Goal: Check status: Check status

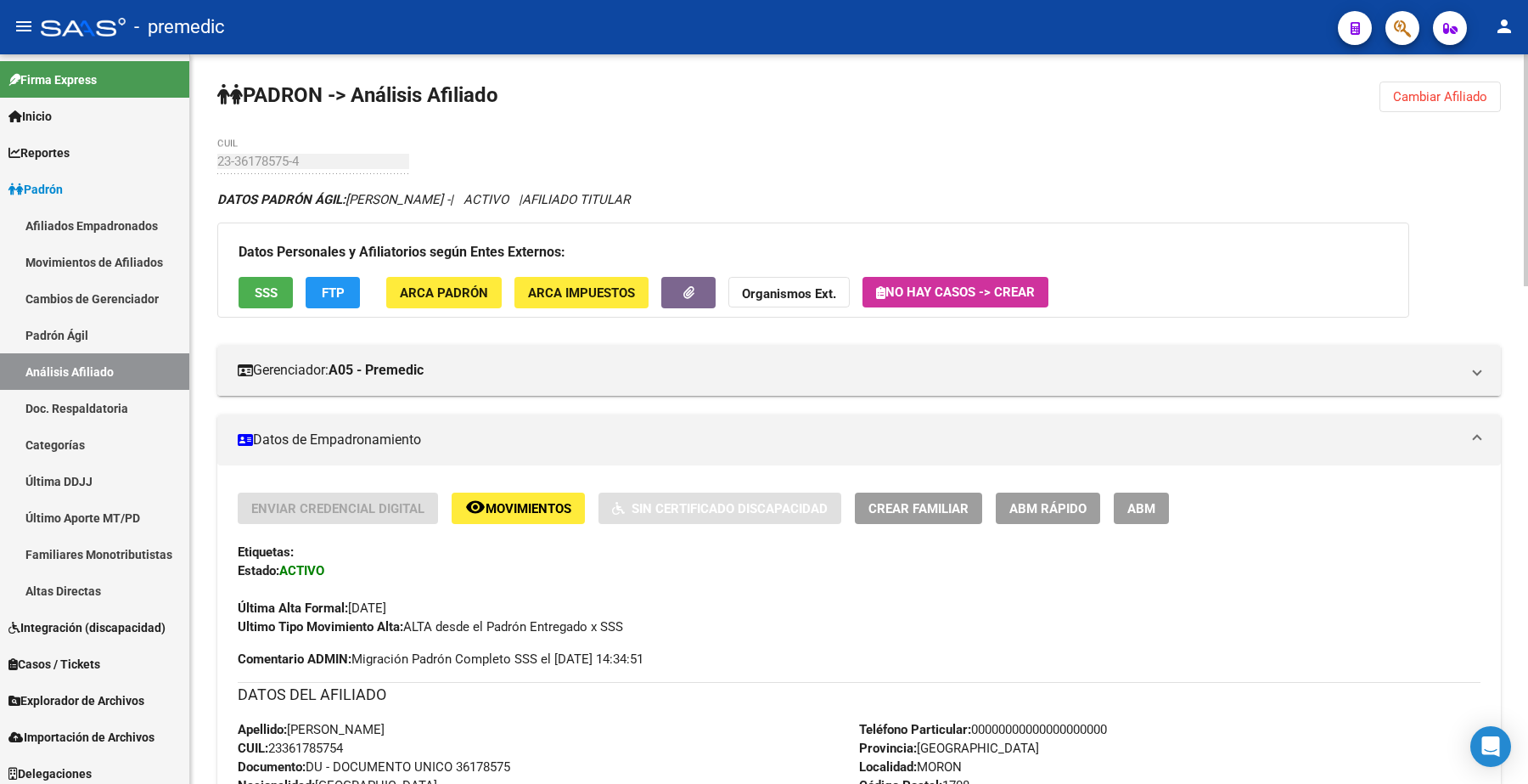
click at [1407, 106] on button "Cambiar Afiliado" at bounding box center [1440, 96] width 122 height 31
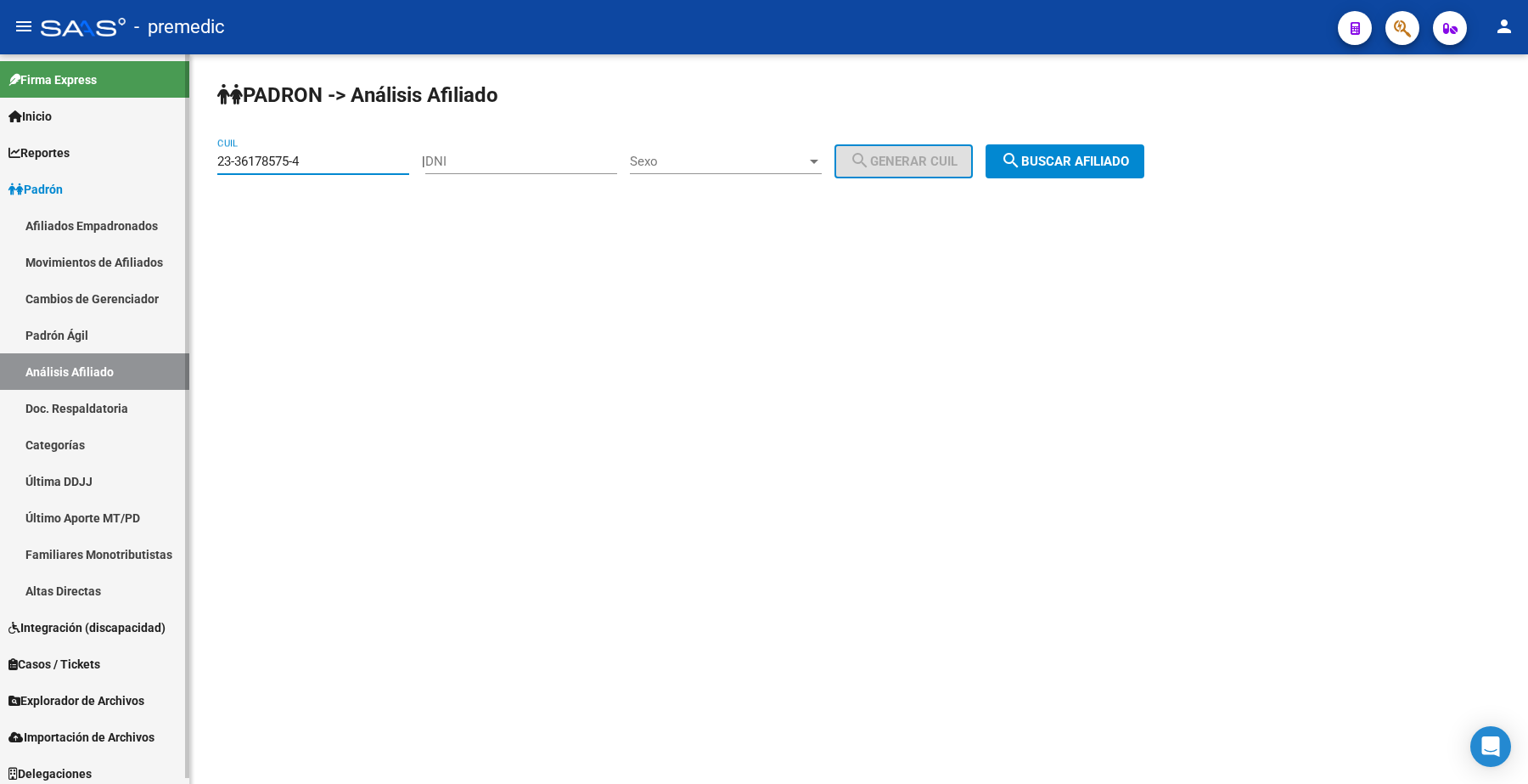
drag, startPoint x: 355, startPoint y: 159, endPoint x: 23, endPoint y: 136, distance: 332.8
click at [23, 136] on mat-sidenav-container "Firma Express Inicio Calendario SSS Instructivos Contacto OS Reportes Padrón Tr…" at bounding box center [764, 418] width 1528 height 729
paste input "7-30896120-1"
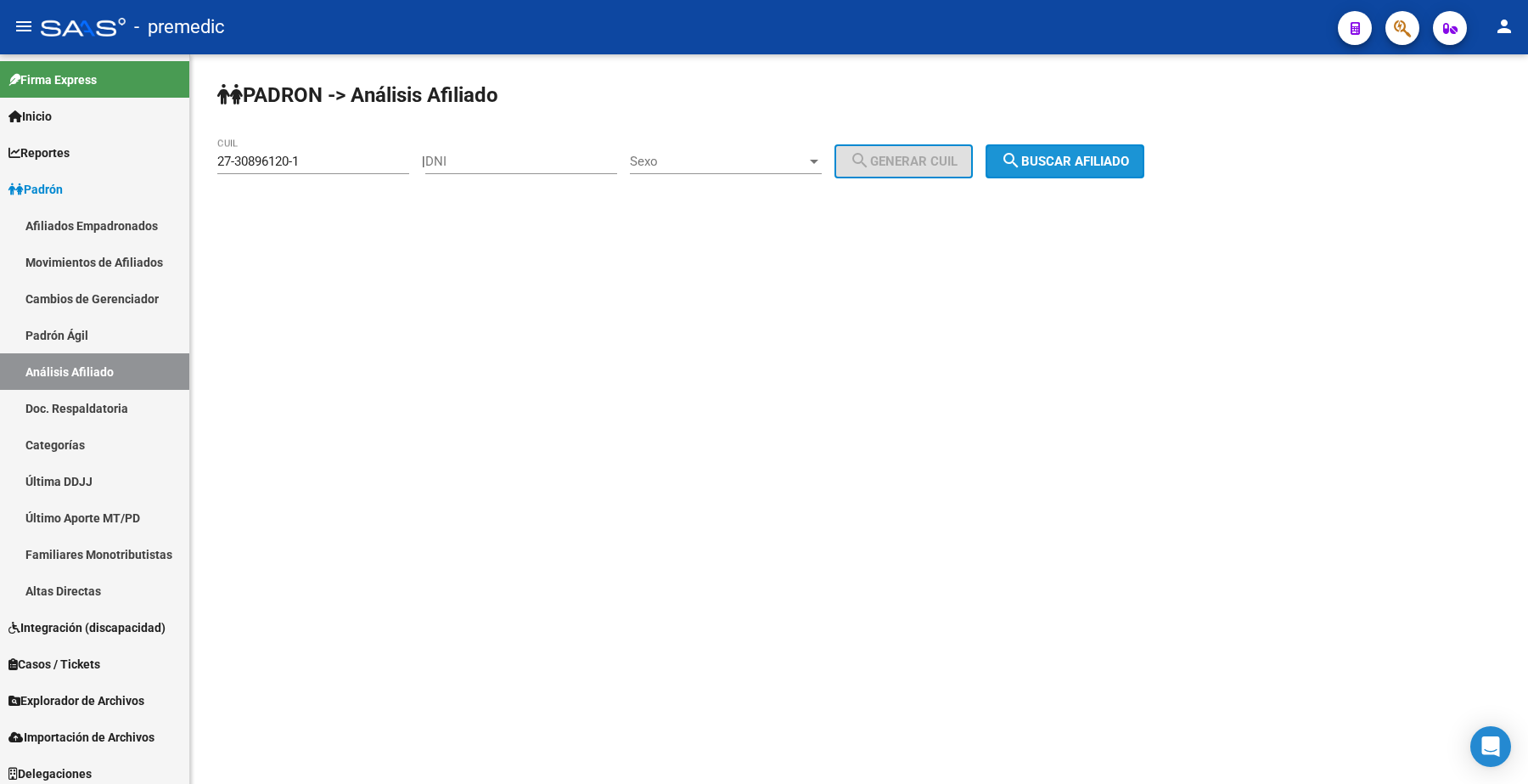
click at [1087, 164] on span "search Buscar afiliado" at bounding box center [1065, 161] width 129 height 15
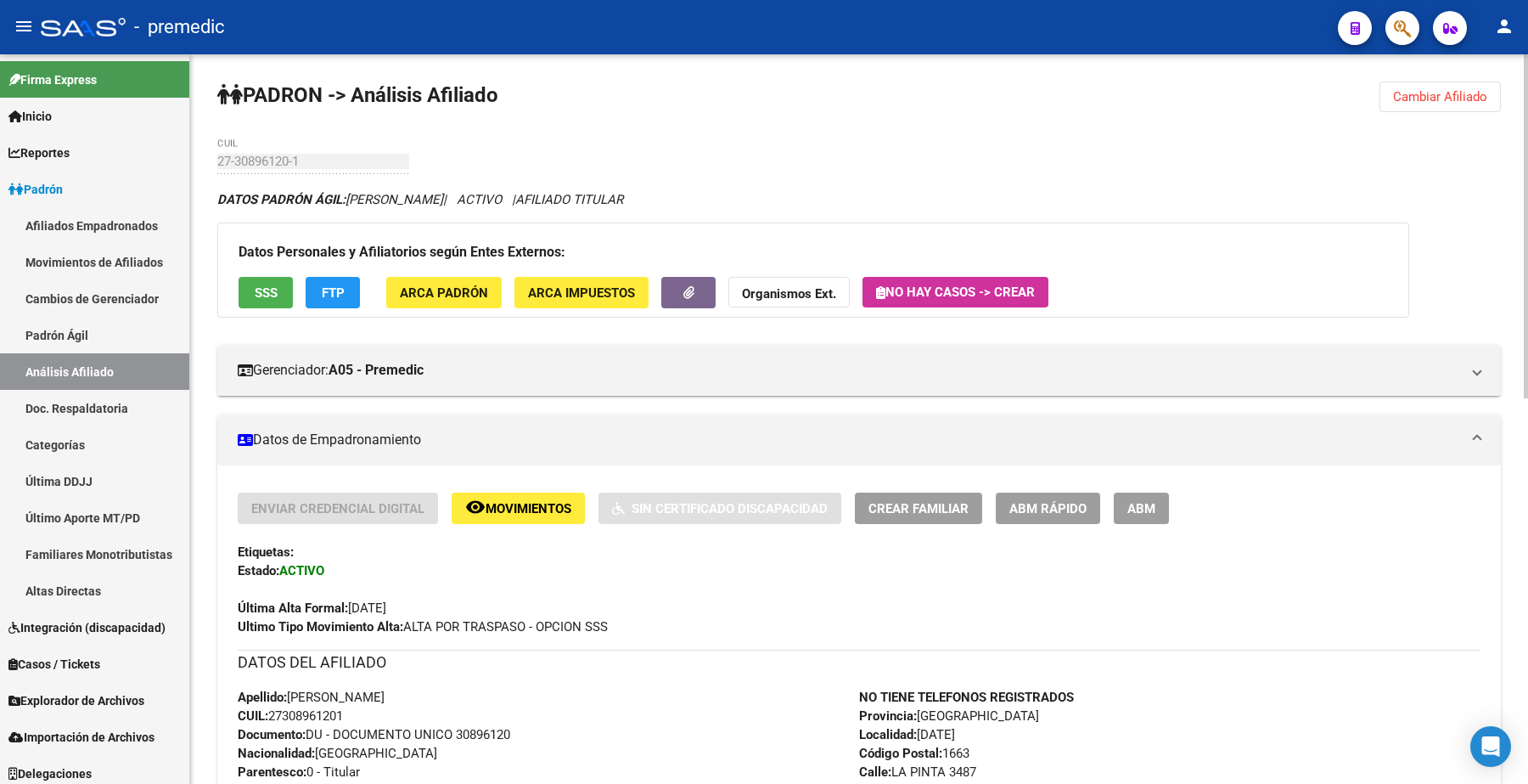
click at [1458, 94] on span "Cambiar Afiliado" at bounding box center [1440, 96] width 95 height 15
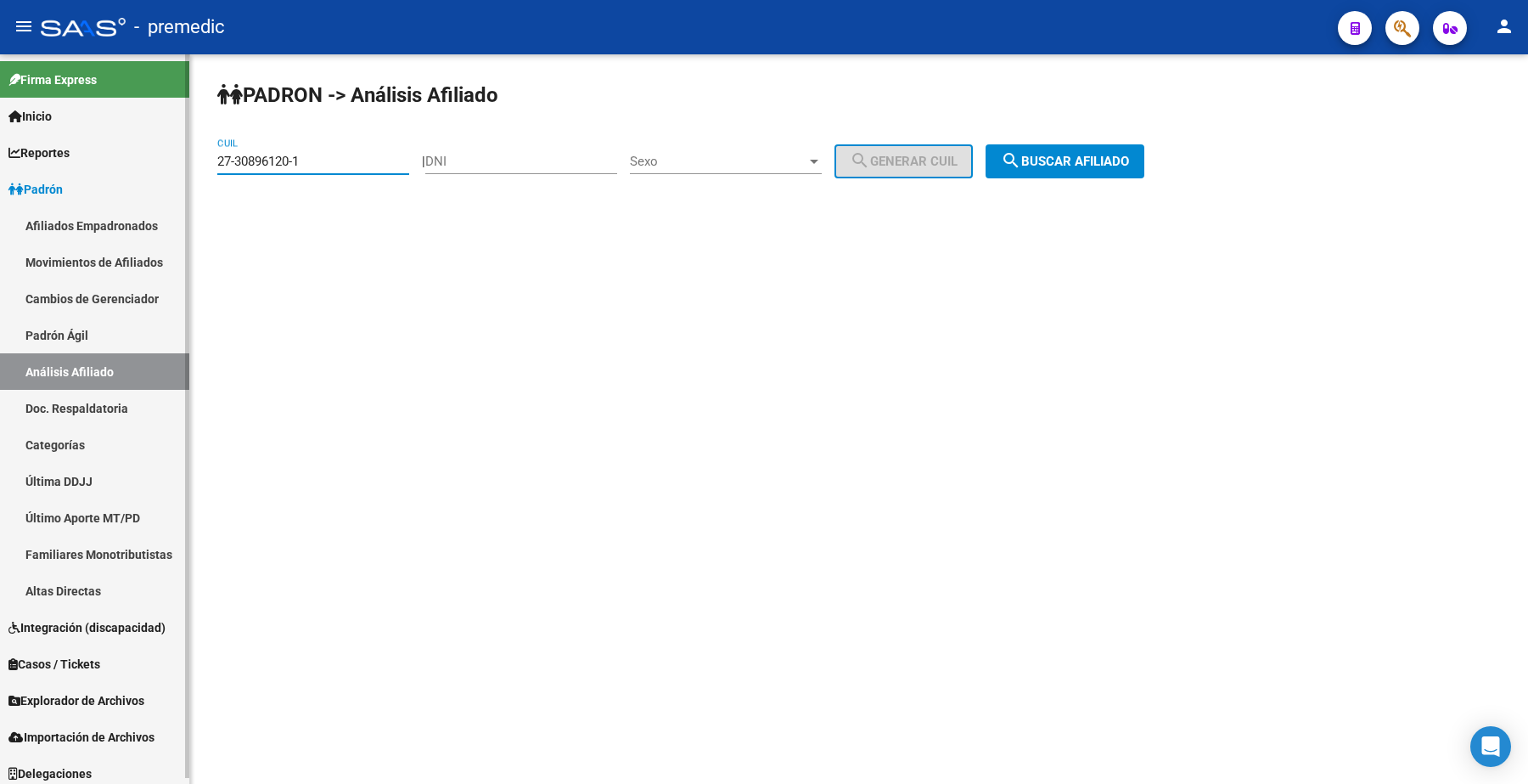
drag, startPoint x: 340, startPoint y: 154, endPoint x: 98, endPoint y: 129, distance: 243.3
click at [98, 129] on mat-sidenav-container "Firma Express Inicio Calendario SSS Instructivos Contacto OS Reportes Padrón Tr…" at bounding box center [764, 418] width 1528 height 729
paste input "43183065-0"
type input "27-43183065-0"
click at [1070, 168] on button "search Buscar afiliado" at bounding box center [1064, 161] width 158 height 34
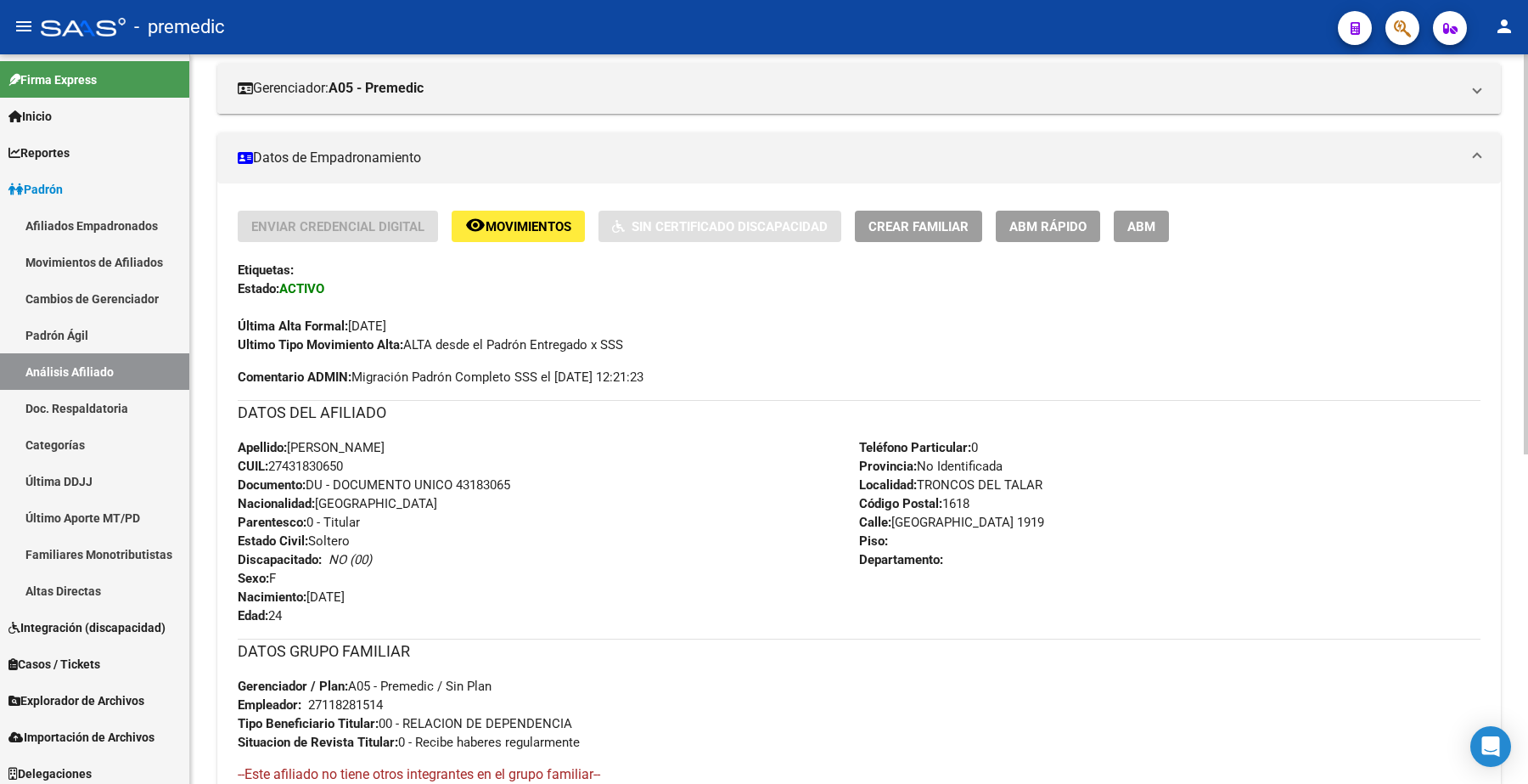
scroll to position [530, 0]
